Goal: Task Accomplishment & Management: Use online tool/utility

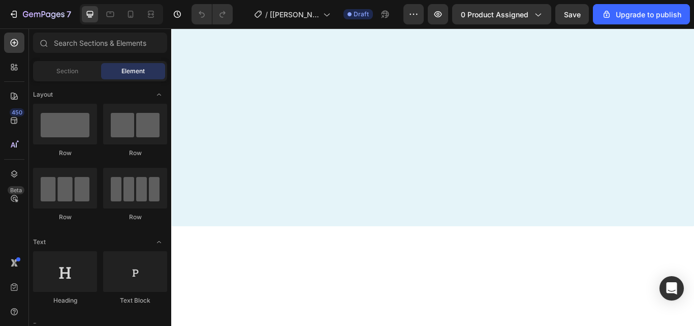
scroll to position [1710, 0]
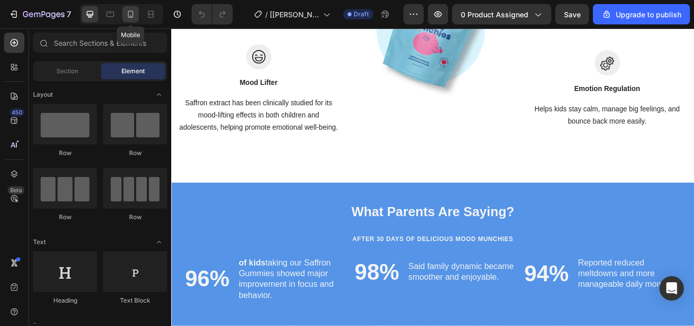
click at [136, 14] on div at bounding box center [130, 14] width 16 height 16
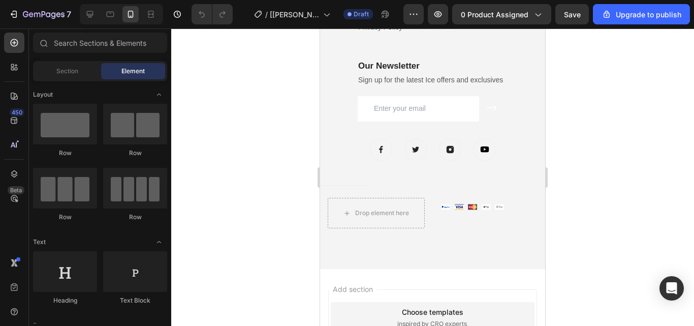
scroll to position [2640, 0]
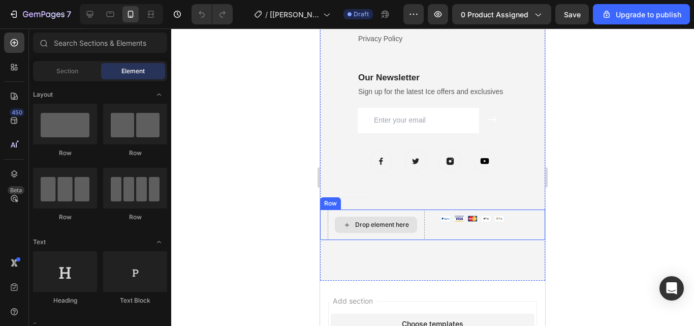
click at [399, 227] on div "Drop element here" at bounding box center [382, 225] width 54 height 8
click at [374, 223] on div "Drop element here" at bounding box center [382, 225] width 54 height 8
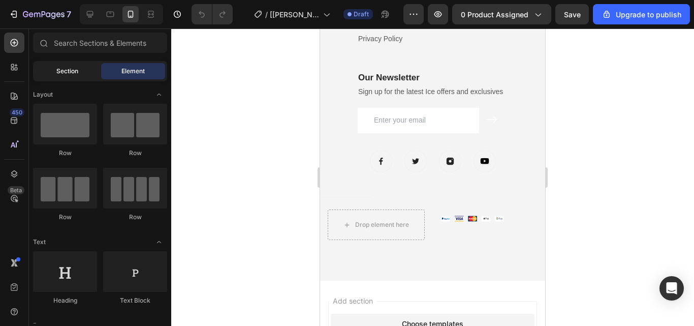
click at [85, 76] on div "Section" at bounding box center [67, 71] width 64 height 16
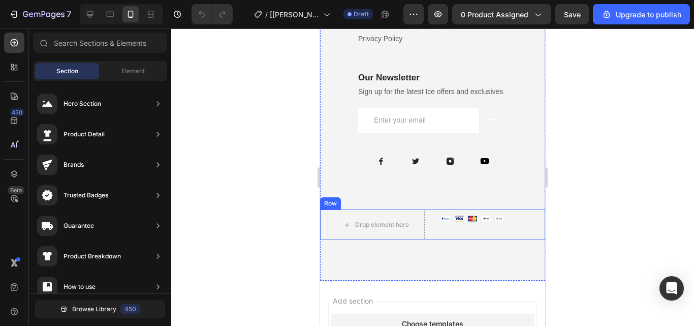
click at [449, 233] on div "Image" at bounding box center [489, 224] width 97 height 30
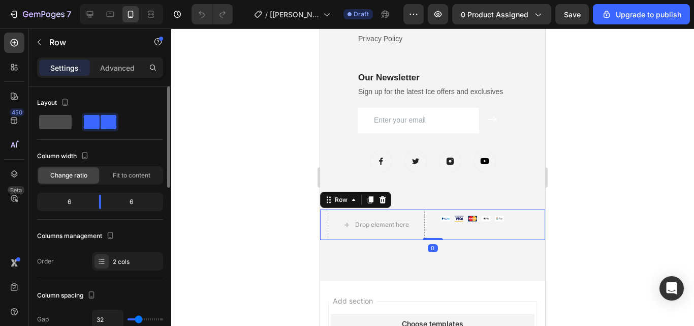
click at [57, 121] on span at bounding box center [55, 122] width 33 height 14
type input "0"
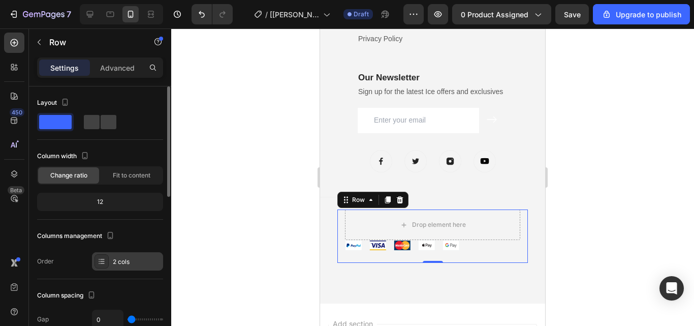
click at [130, 258] on div "2 cols" at bounding box center [137, 261] width 48 height 9
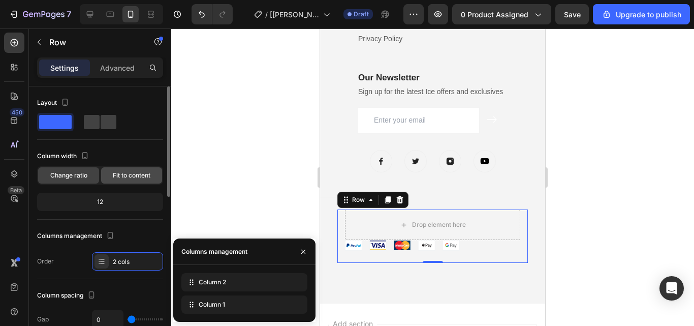
click at [126, 172] on span "Fit to content" at bounding box center [132, 175] width 38 height 9
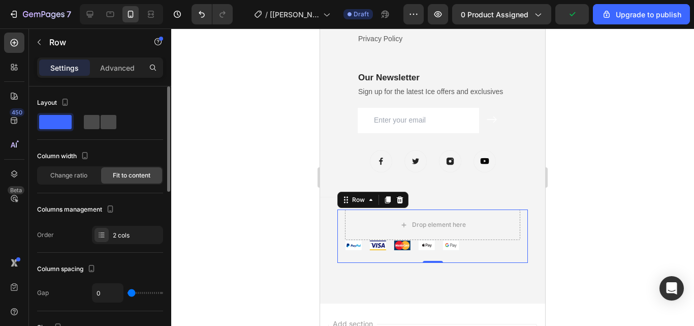
click at [99, 129] on span at bounding box center [92, 122] width 16 height 14
type input "32"
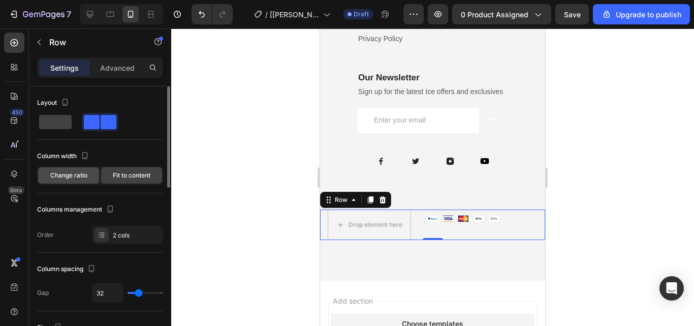
click at [89, 178] on div "Change ratio" at bounding box center [68, 175] width 61 height 16
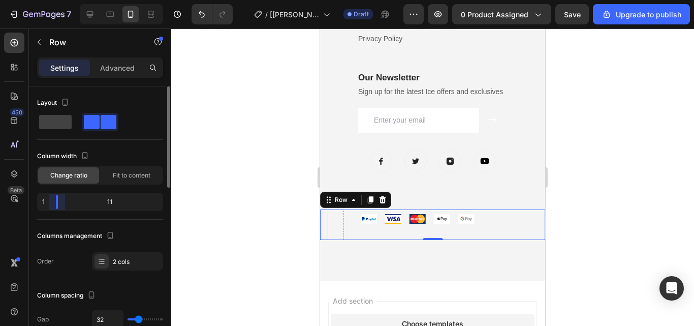
drag, startPoint x: 102, startPoint y: 204, endPoint x: 39, endPoint y: 205, distance: 63.0
click at [39, 0] on body "7 / [[PERSON_NAME]] Saffron Gumies New LP | WIP Draft Preview 0 product assigne…" at bounding box center [347, 0] width 694 height 0
click at [171, 181] on div at bounding box center [432, 176] width 523 height 297
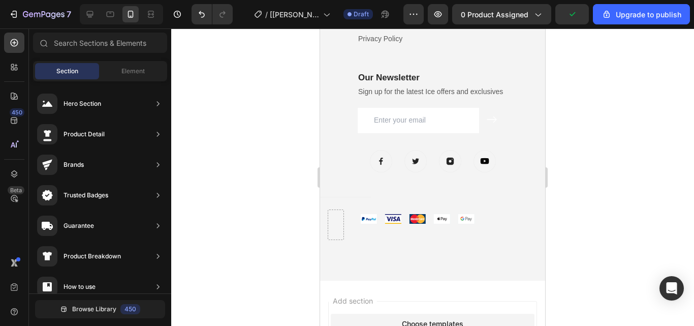
click at [208, 182] on div at bounding box center [432, 176] width 523 height 297
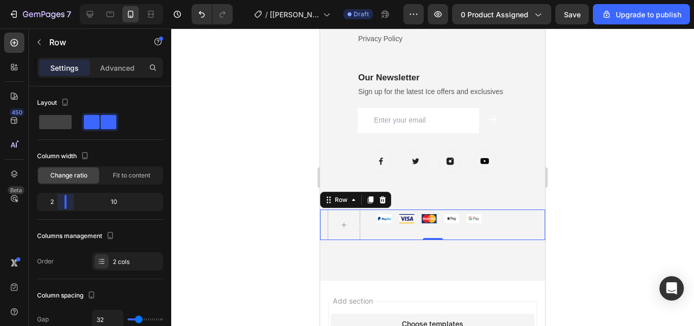
drag, startPoint x: 55, startPoint y: 206, endPoint x: 61, endPoint y: 208, distance: 7.1
click at [61, 0] on body "7 / [[PERSON_NAME]] Saffron Gumies New LP | WIP Draft Preview 0 product assigne…" at bounding box center [347, 0] width 694 height 0
click at [194, 180] on div at bounding box center [432, 176] width 523 height 297
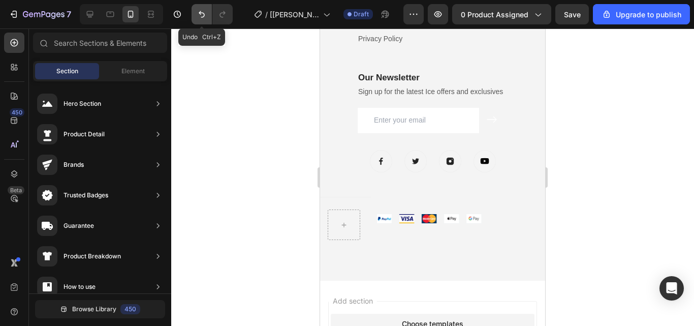
click at [201, 18] on icon "Undo/Redo" at bounding box center [202, 14] width 10 height 10
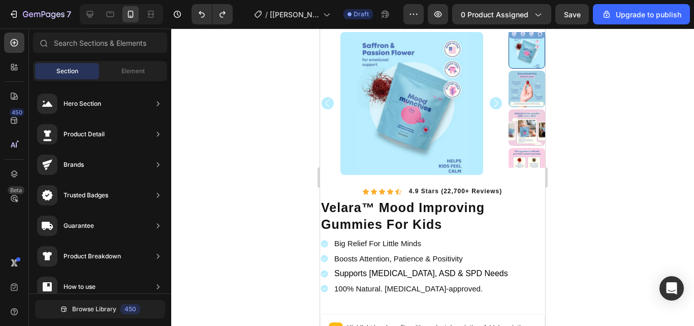
scroll to position [0, 0]
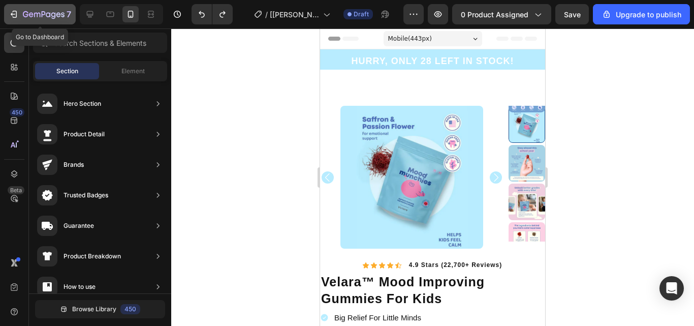
click at [13, 10] on icon "button" at bounding box center [14, 14] width 10 height 10
